Goal: Task Accomplishment & Management: Complete application form

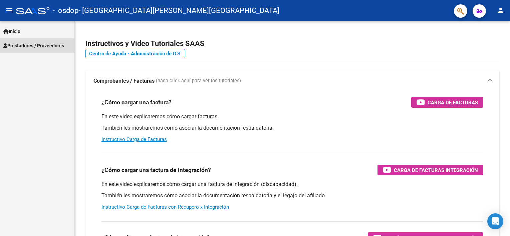
click at [20, 41] on link "Prestadores / Proveedores" at bounding box center [37, 45] width 74 height 14
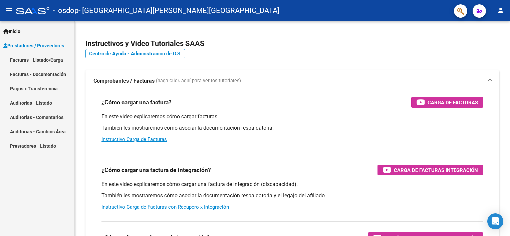
click at [505, 11] on button "person" at bounding box center [500, 10] width 13 height 13
click at [491, 45] on button "exit_to_app Salir" at bounding box center [487, 44] width 41 height 16
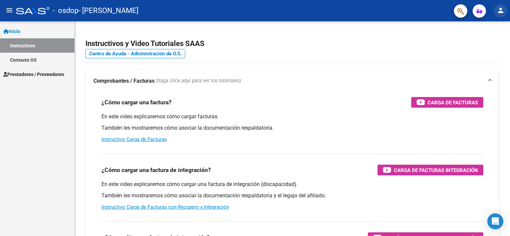
click at [505, 13] on button "person" at bounding box center [500, 10] width 13 height 13
click at [501, 23] on button "person Mi Perfil" at bounding box center [487, 28] width 41 height 16
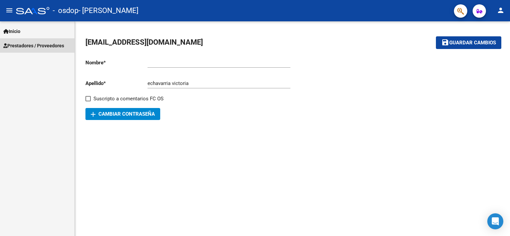
click at [42, 49] on link "Prestadores / Proveedores" at bounding box center [37, 45] width 74 height 14
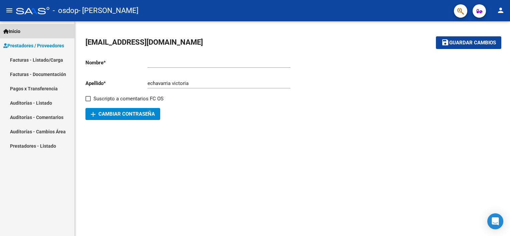
click at [45, 29] on link "Inicio" at bounding box center [37, 31] width 74 height 14
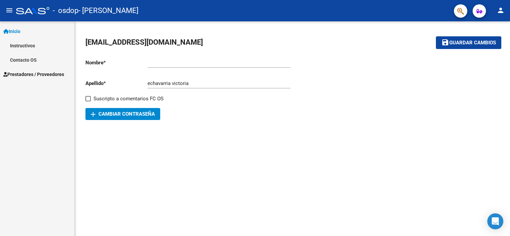
click at [10, 8] on mat-icon "menu" at bounding box center [9, 10] width 8 height 8
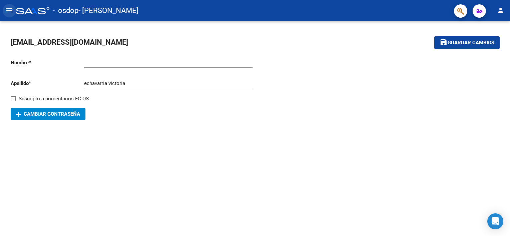
click at [7, 11] on mat-icon "menu" at bounding box center [9, 10] width 8 height 8
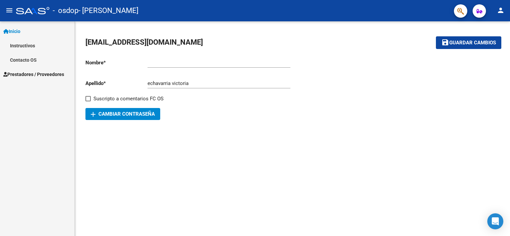
click at [23, 60] on link "Contacto OS" at bounding box center [37, 60] width 74 height 14
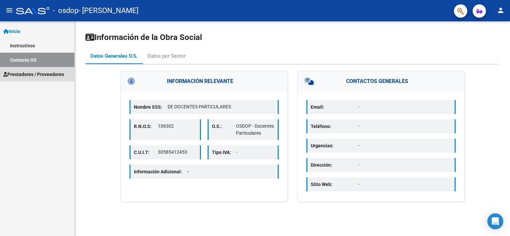
click at [23, 73] on span "Prestadores / Proveedores" at bounding box center [33, 74] width 61 height 7
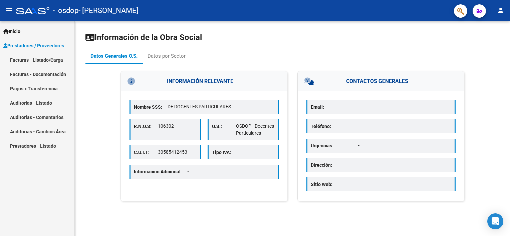
click at [62, 57] on link "Facturas - Listado/Carga" at bounding box center [37, 60] width 74 height 14
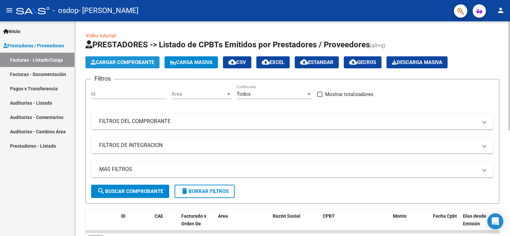
click at [144, 63] on span "Cargar Comprobante" at bounding box center [122, 62] width 63 height 6
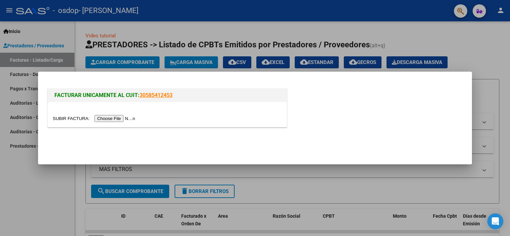
click at [106, 120] on input "file" at bounding box center [95, 118] width 84 height 7
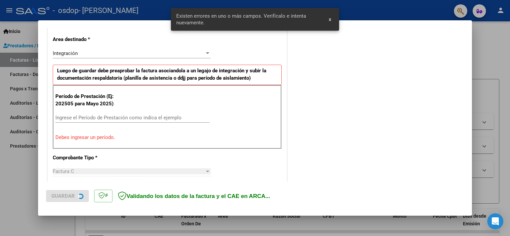
scroll to position [155, 0]
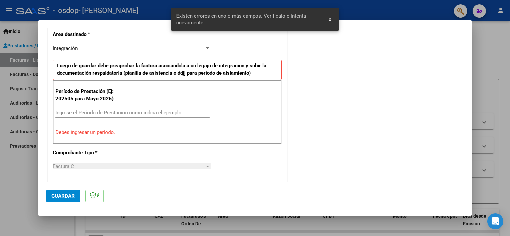
click at [122, 111] on input "Ingrese el Período de Prestación como indica el ejemplo" at bounding box center [132, 113] width 154 height 6
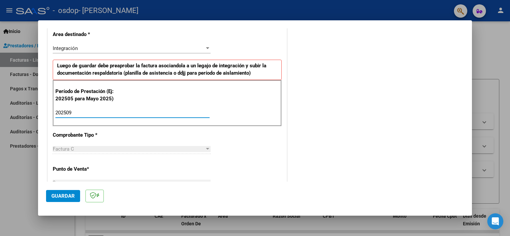
type input "202509"
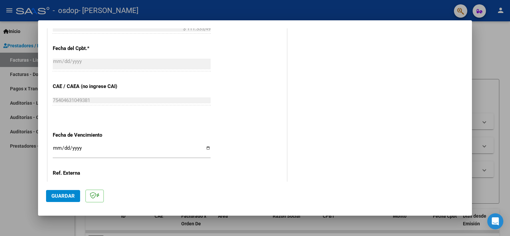
scroll to position [389, 0]
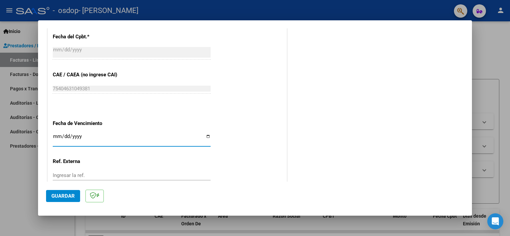
click at [206, 136] on input "Ingresar la fecha" at bounding box center [132, 139] width 158 height 11
type input "[DATE]"
click at [72, 198] on span "Guardar" at bounding box center [62, 196] width 23 height 6
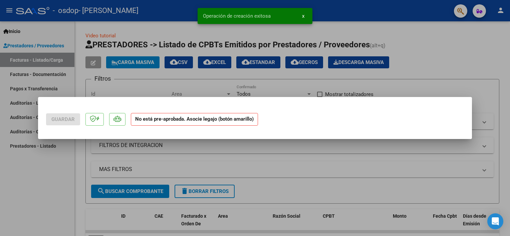
scroll to position [0, 0]
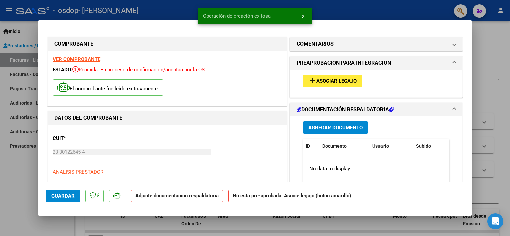
click at [330, 85] on button "add Asociar Legajo" at bounding box center [332, 81] width 59 height 12
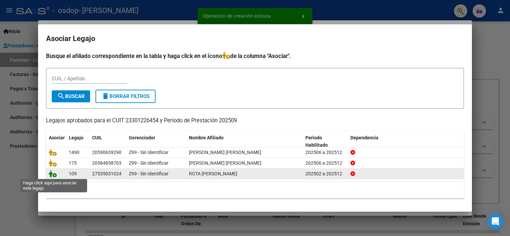
click at [54, 174] on icon at bounding box center [53, 173] width 8 height 7
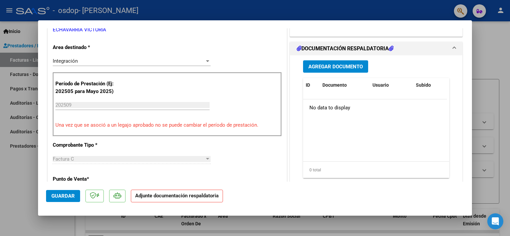
scroll to position [167, 0]
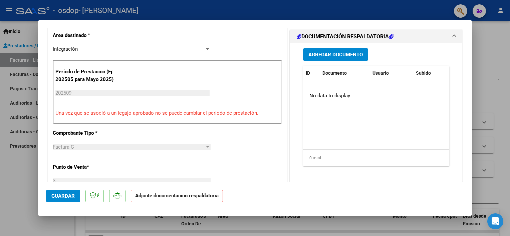
click at [321, 52] on span "Agregar Documento" at bounding box center [336, 55] width 54 height 6
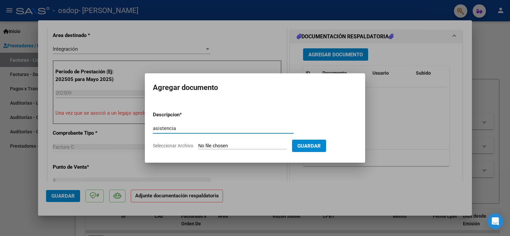
type input "asistencia"
click at [208, 132] on div "asistencia Escriba aquí una descripcion" at bounding box center [223, 129] width 141 height 10
click at [167, 129] on input "asistencia" at bounding box center [223, 129] width 141 height 6
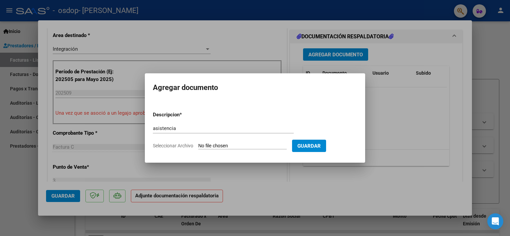
click at [229, 145] on input "Seleccionar Archivo" at bounding box center [242, 146] width 88 height 6
type input "C:\fakepath\ROTA - SEPT.pdf"
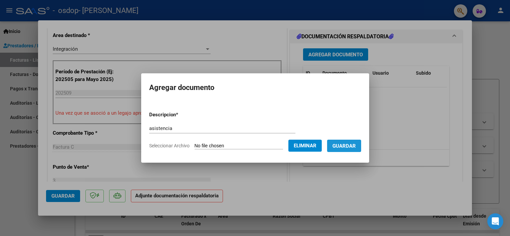
click at [343, 144] on span "Guardar" at bounding box center [344, 146] width 23 height 6
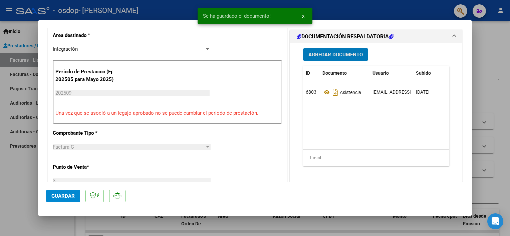
click at [61, 193] on button "Guardar" at bounding box center [63, 196] width 34 height 12
click at [494, 52] on div at bounding box center [255, 118] width 510 height 236
type input "$ 0,00"
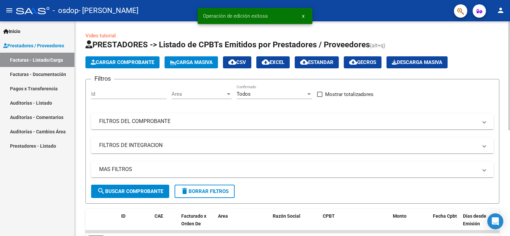
click at [107, 60] on span "Cargar Comprobante" at bounding box center [122, 62] width 63 height 6
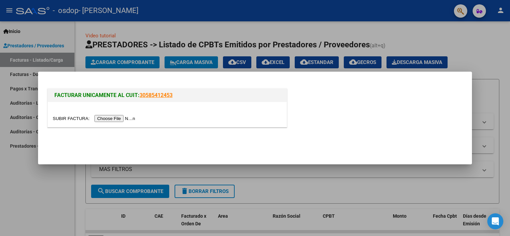
click at [107, 119] on input "file" at bounding box center [95, 118] width 84 height 7
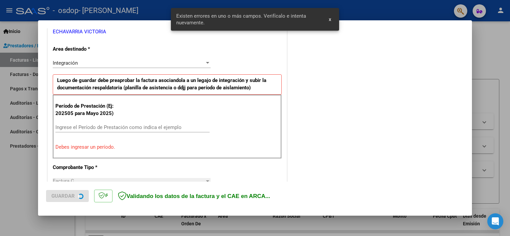
scroll to position [143, 0]
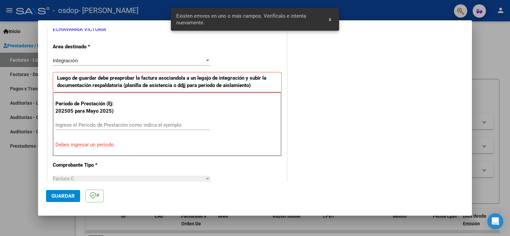
click at [123, 120] on div "Ingrese el Período de Prestación como indica el ejemplo" at bounding box center [132, 125] width 154 height 10
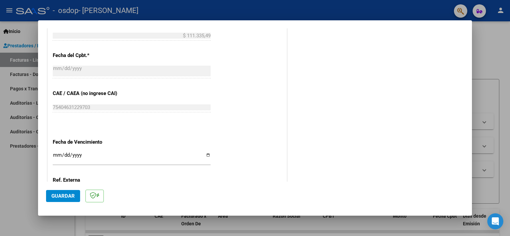
scroll to position [410, 0]
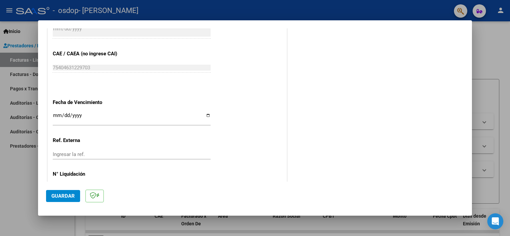
type input "202509"
click at [205, 118] on input "Ingresar la fecha" at bounding box center [132, 118] width 158 height 11
type input "[DATE]"
click at [68, 197] on span "Guardar" at bounding box center [62, 196] width 23 height 6
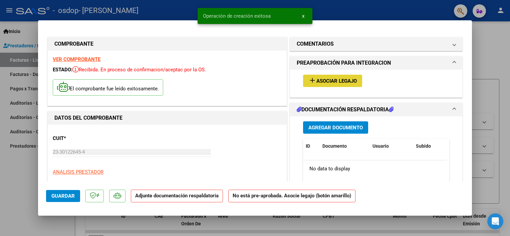
click at [328, 80] on span "Asociar Legajo" at bounding box center [337, 81] width 40 height 6
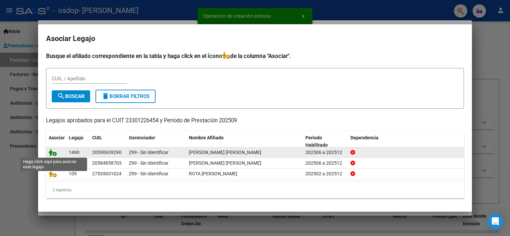
click at [50, 154] on icon at bounding box center [53, 152] width 8 height 7
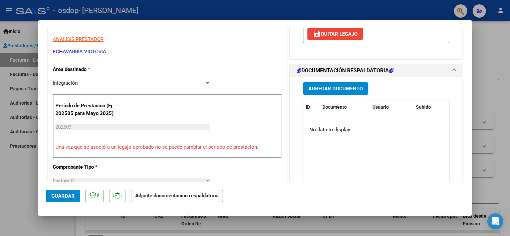
scroll to position [134, 0]
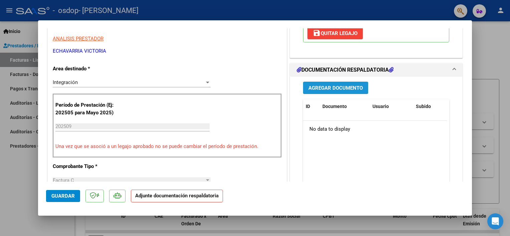
click at [323, 86] on span "Agregar Documento" at bounding box center [336, 88] width 54 height 6
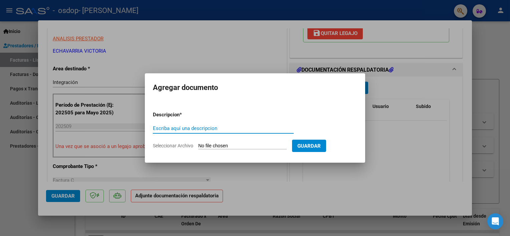
click at [198, 128] on input "Escriba aquí una descripcion" at bounding box center [223, 129] width 141 height 6
type input "asistencia"
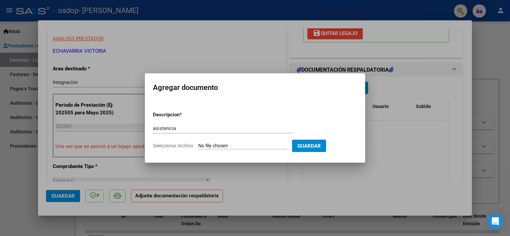
click at [243, 145] on input "Seleccionar Archivo" at bounding box center [242, 146] width 88 height 6
type input "C:\fakepath\FLORES - SEPT.pdf"
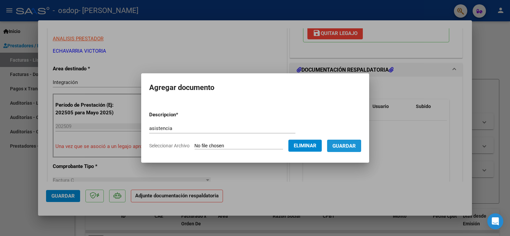
click at [340, 149] on span "Guardar" at bounding box center [344, 146] width 23 height 6
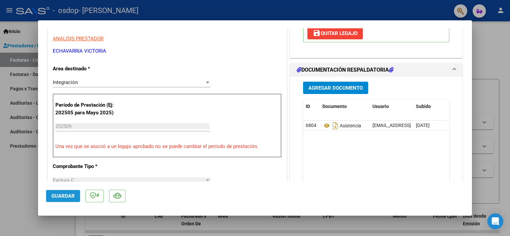
click at [66, 197] on span "Guardar" at bounding box center [62, 196] width 23 height 6
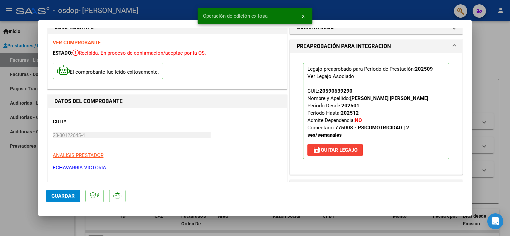
scroll to position [0, 0]
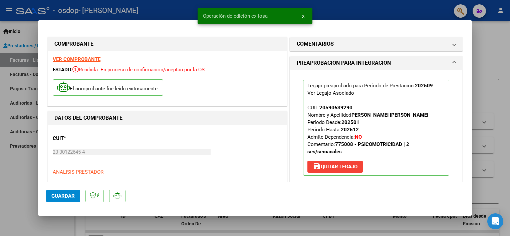
click at [481, 106] on div at bounding box center [255, 118] width 510 height 236
type input "$ 0,00"
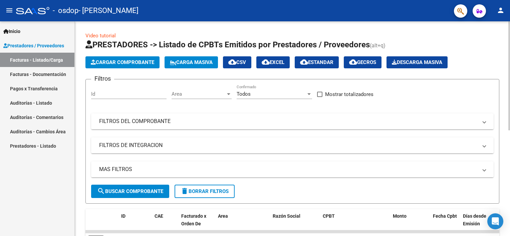
click at [127, 61] on span "Cargar Comprobante" at bounding box center [122, 62] width 63 height 6
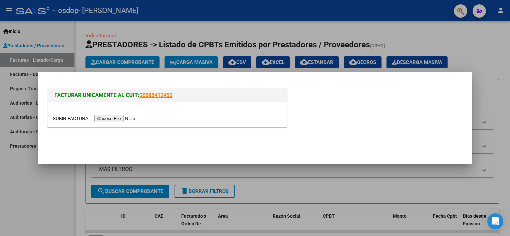
click at [115, 118] on input "file" at bounding box center [95, 118] width 84 height 7
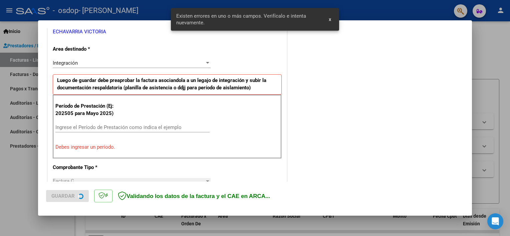
scroll to position [143, 0]
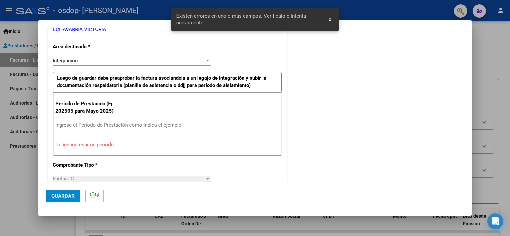
click at [86, 125] on input "Ingrese el Período de Prestación como indica el ejemplo" at bounding box center [132, 125] width 154 height 6
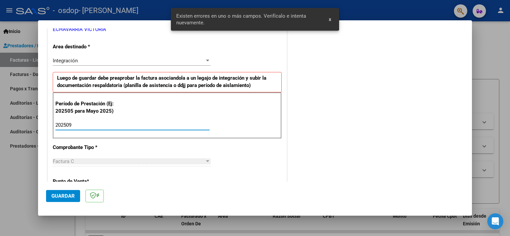
type input "202509"
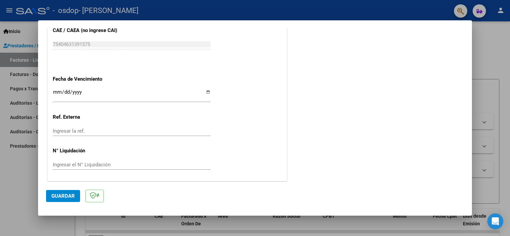
scroll to position [366, 0]
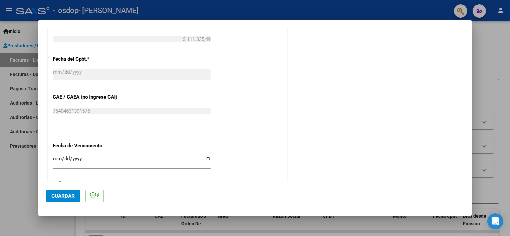
click at [206, 158] on input "Ingresar la fecha" at bounding box center [132, 161] width 158 height 11
type input "[DATE]"
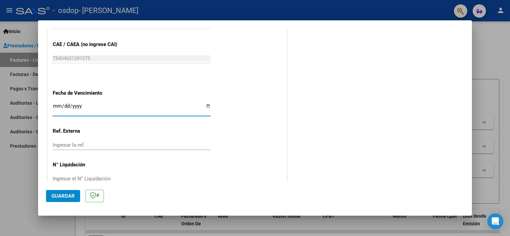
scroll to position [433, 0]
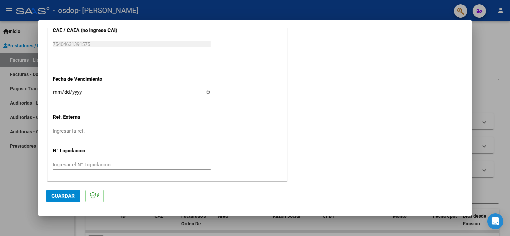
click at [65, 196] on span "Guardar" at bounding box center [62, 196] width 23 height 6
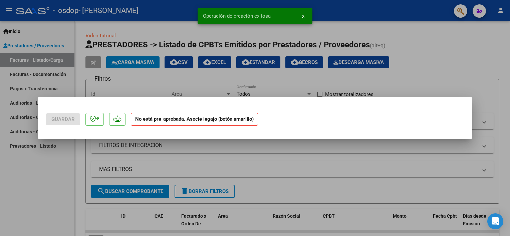
scroll to position [0, 0]
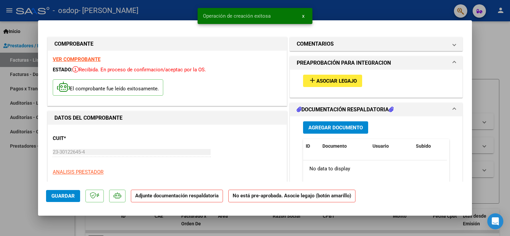
click at [332, 80] on span "Asociar Legajo" at bounding box center [337, 81] width 40 height 6
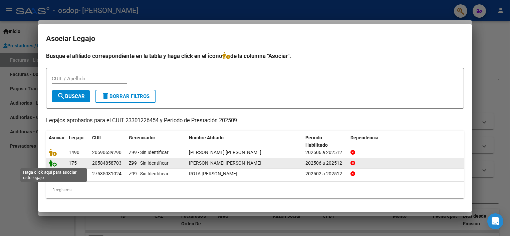
click at [51, 163] on icon at bounding box center [53, 163] width 8 height 7
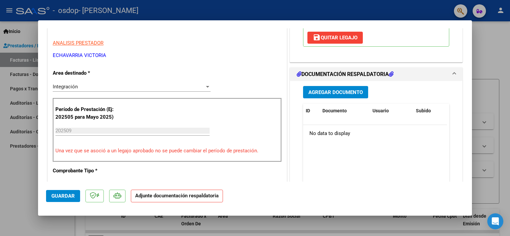
scroll to position [134, 0]
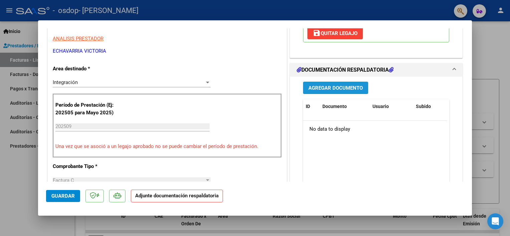
click at [343, 92] on button "Agregar Documento" at bounding box center [335, 88] width 65 height 12
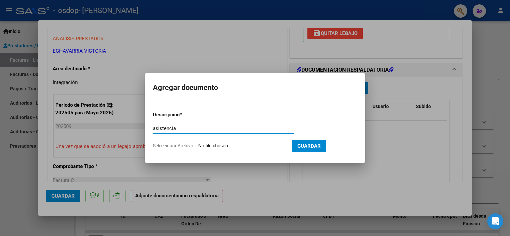
type input "asistencia"
click at [233, 143] on form "Descripcion * asistencia Escriba aquí una descripcion Seleccionar Archivo Guard…" at bounding box center [255, 130] width 204 height 49
click at [233, 146] on input "Seleccionar Archivo" at bounding box center [242, 146] width 88 height 6
type input "C:\fakepath\[PERSON_NAME].pdf"
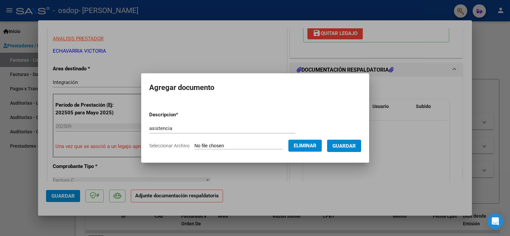
click at [344, 150] on button "Guardar" at bounding box center [344, 146] width 34 height 12
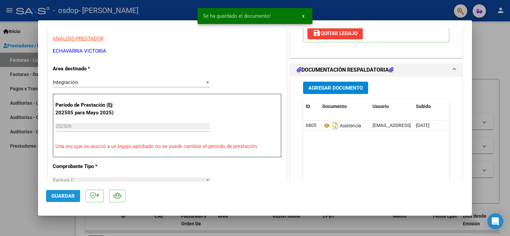
click at [64, 195] on span "Guardar" at bounding box center [62, 196] width 23 height 6
click at [493, 86] on div at bounding box center [255, 118] width 510 height 236
type input "$ 0,00"
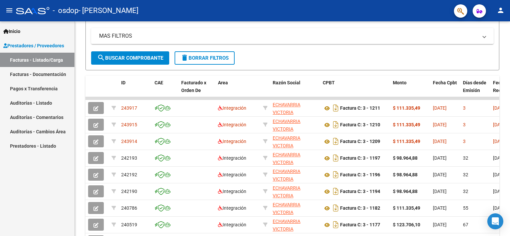
click at [506, 8] on button "person" at bounding box center [500, 10] width 13 height 13
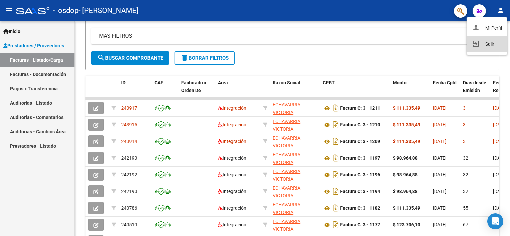
click at [493, 43] on button "exit_to_app Salir" at bounding box center [487, 44] width 41 height 16
